Goal: Task Accomplishment & Management: Manage account settings

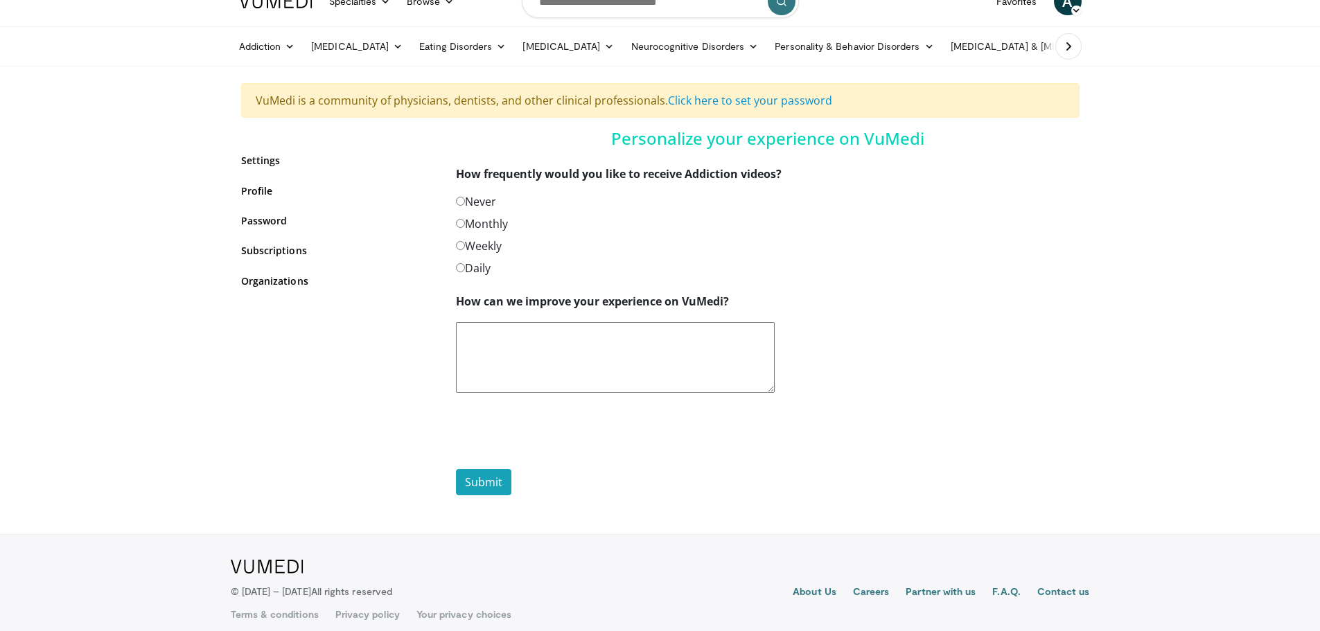
scroll to position [36, 0]
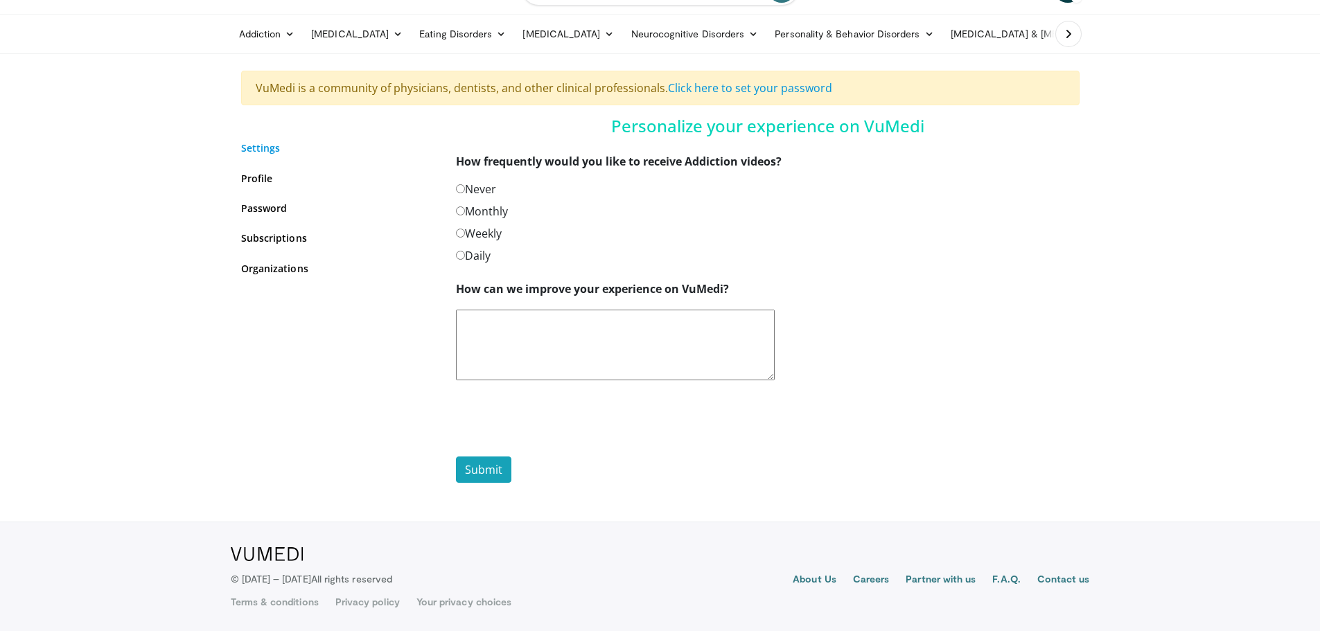
click at [268, 152] on link "Settings" at bounding box center [338, 148] width 194 height 15
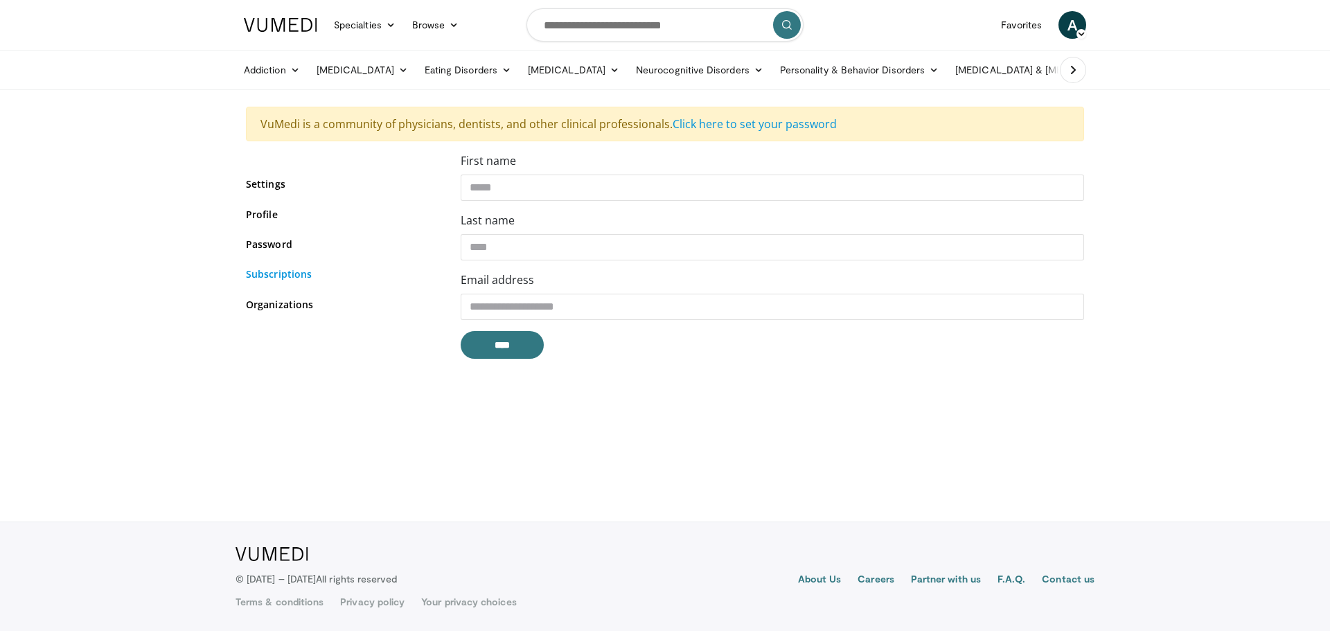
click at [286, 276] on link "Subscriptions" at bounding box center [343, 274] width 194 height 15
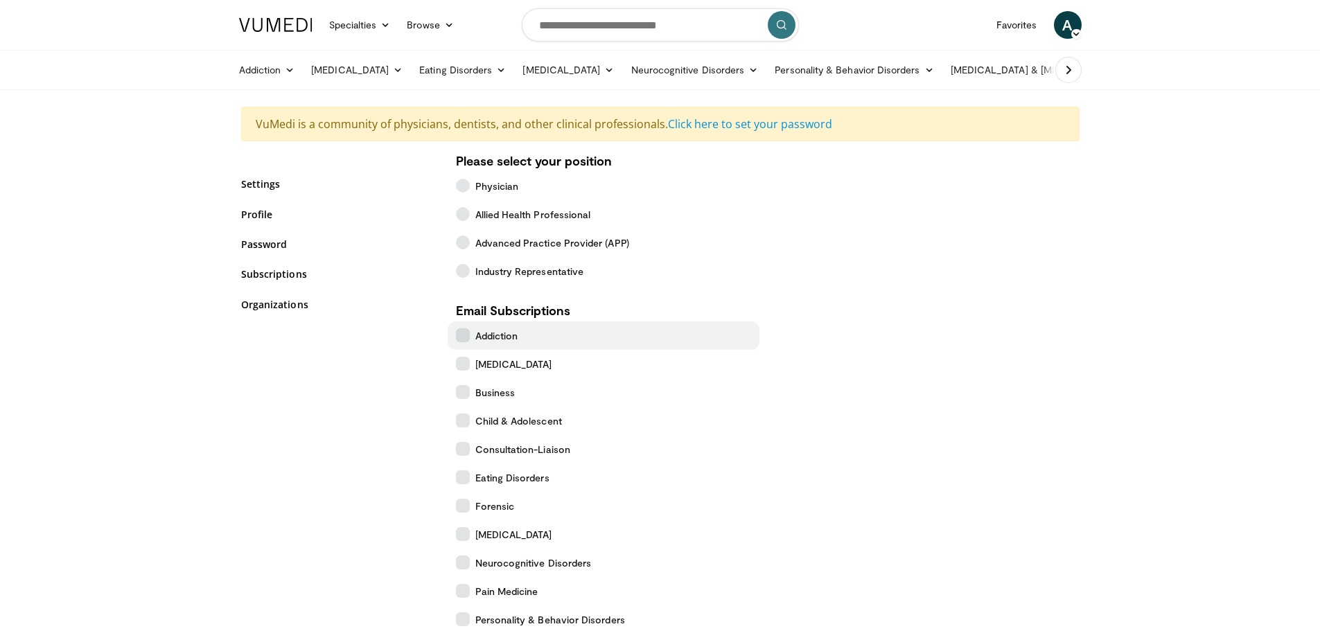
click at [464, 334] on icon at bounding box center [463, 335] width 14 height 14
click at [457, 416] on icon at bounding box center [463, 421] width 14 height 14
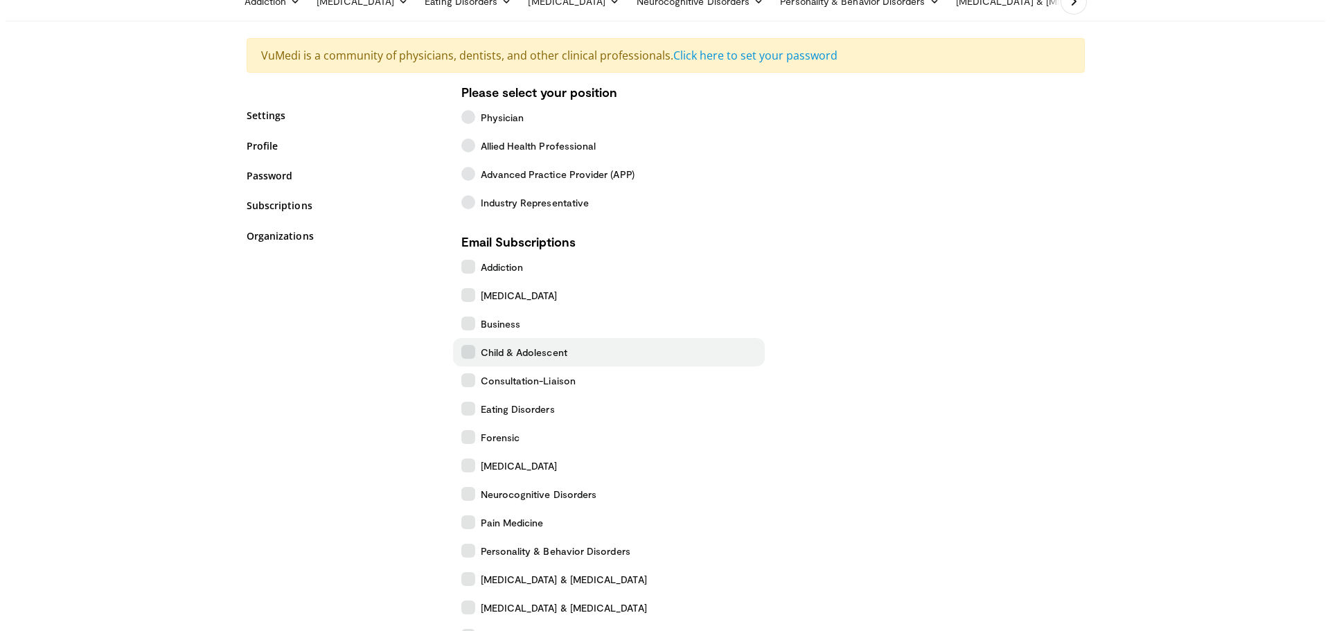
scroll to position [208, 0]
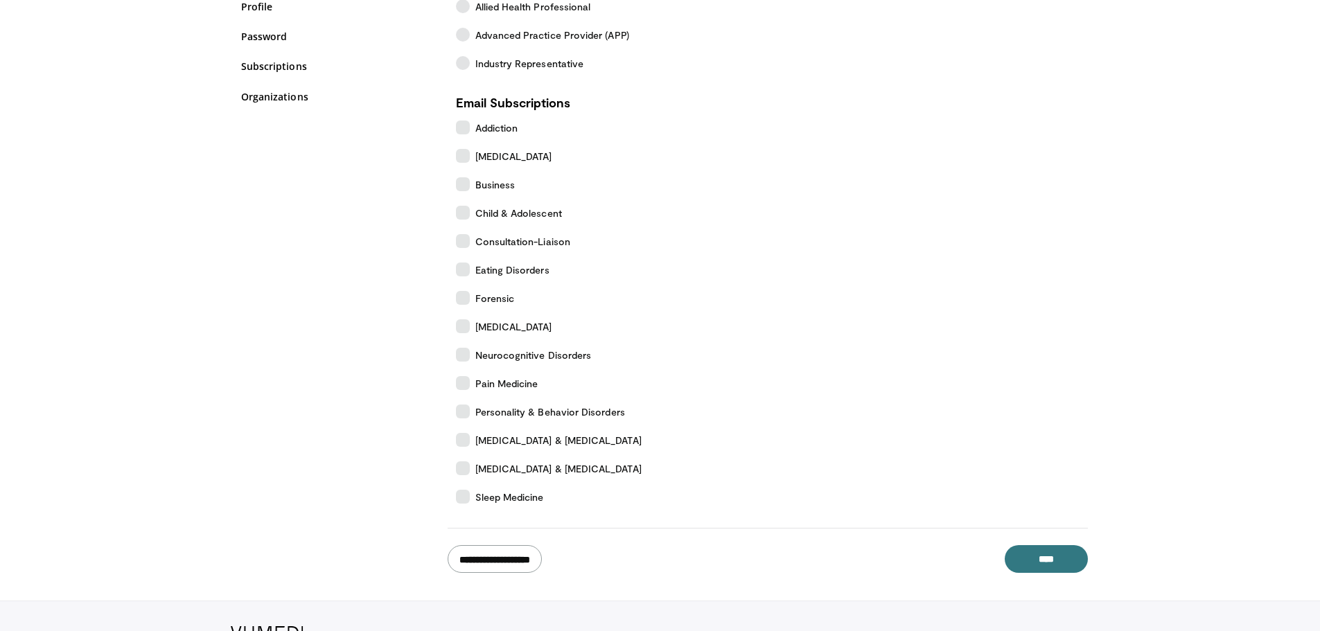
click at [540, 565] on input "**********" at bounding box center [495, 559] width 94 height 28
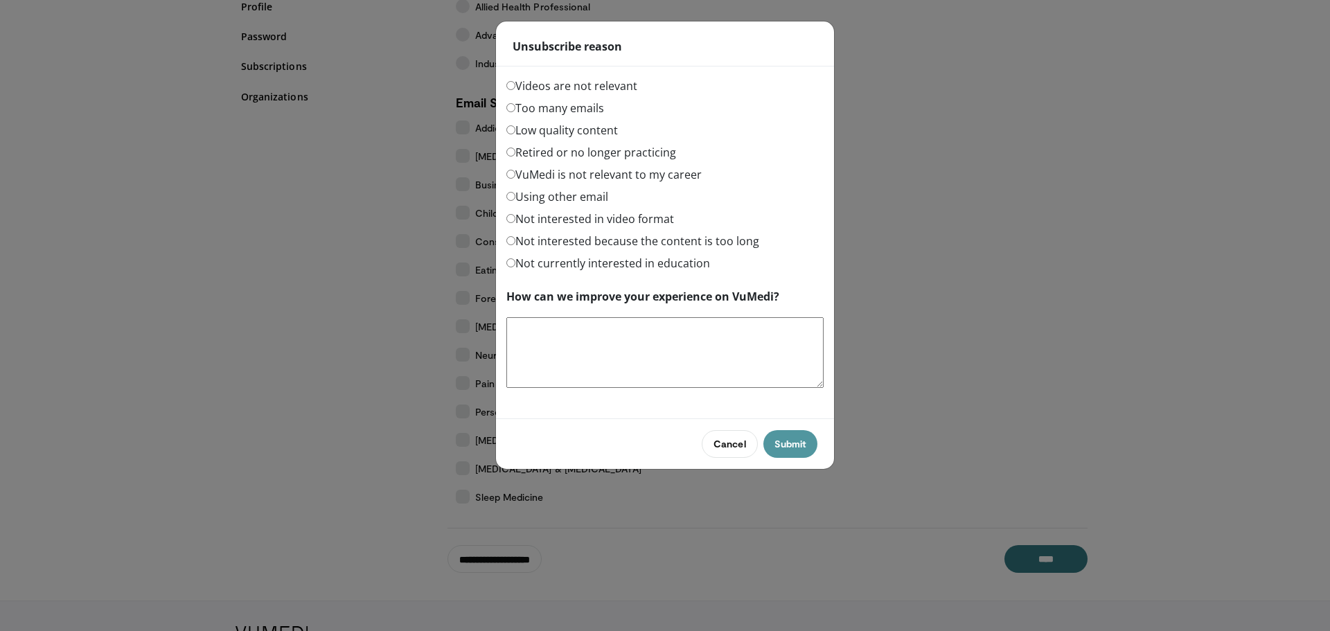
click at [783, 439] on button "Submit" at bounding box center [790, 444] width 54 height 28
click at [804, 438] on button "Submit" at bounding box center [790, 444] width 54 height 28
